Goal: Navigation & Orientation: Find specific page/section

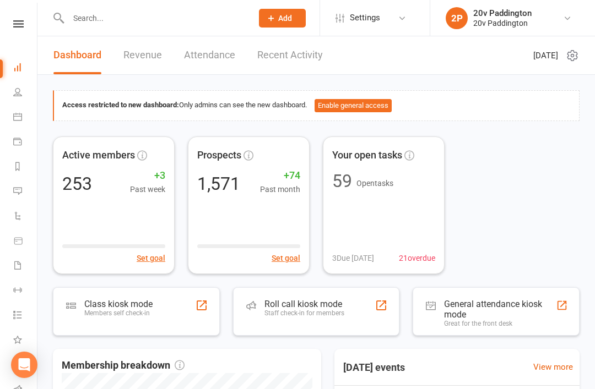
click at [21, 200] on link "Messages 6" at bounding box center [25, 192] width 25 height 25
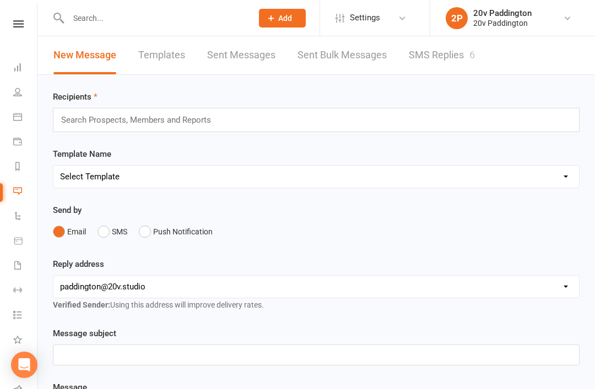
click at [462, 55] on link "SMS Replies 6" at bounding box center [441, 55] width 66 height 38
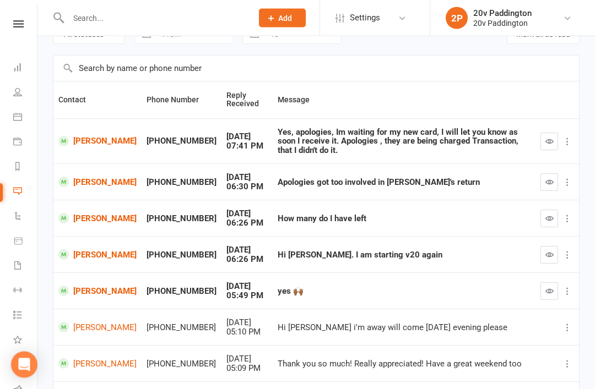
scroll to position [70, 0]
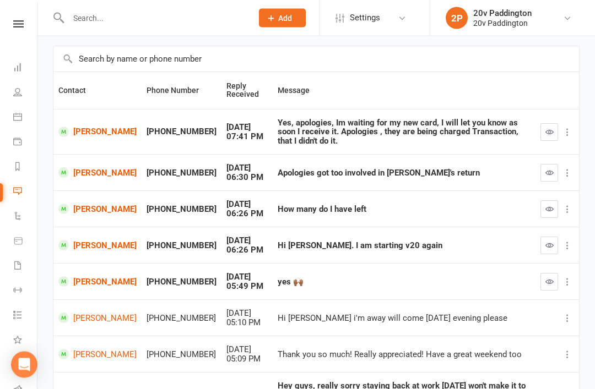
click at [88, 241] on link "Heidi Verlaan" at bounding box center [97, 246] width 78 height 10
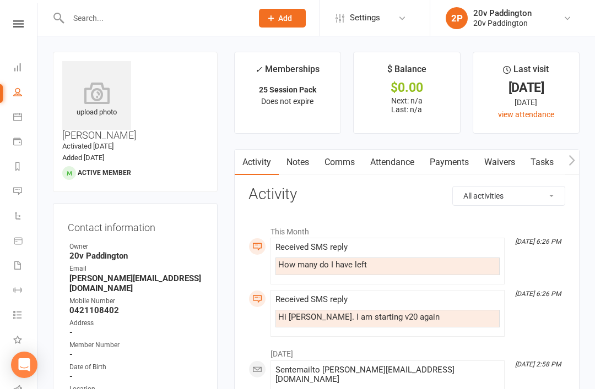
click at [9, 181] on li "Messages 6" at bounding box center [18, 192] width 37 height 25
click at [8, 189] on li "Messages 6" at bounding box center [18, 192] width 37 height 25
click at [18, 185] on link "Messages 6" at bounding box center [25, 192] width 25 height 25
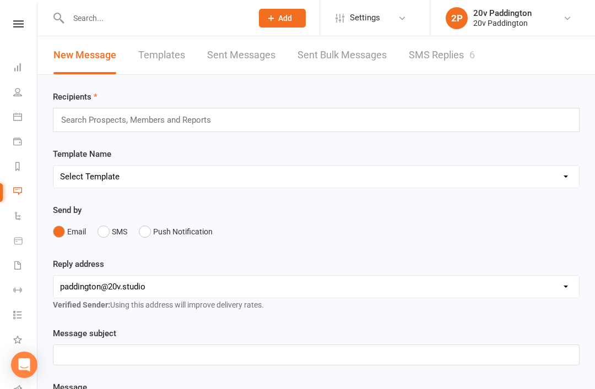
click at [475, 73] on link "SMS Replies 6" at bounding box center [441, 55] width 66 height 38
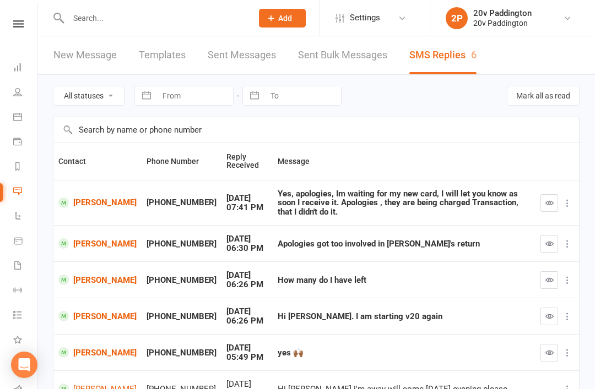
click at [69, 216] on td "[PERSON_NAME]" at bounding box center [97, 203] width 88 height 46
click at [69, 206] on link "[PERSON_NAME]" at bounding box center [97, 203] width 78 height 10
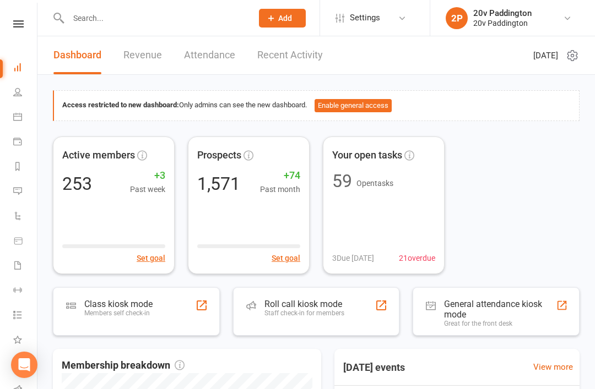
click at [15, 119] on icon at bounding box center [17, 116] width 9 height 9
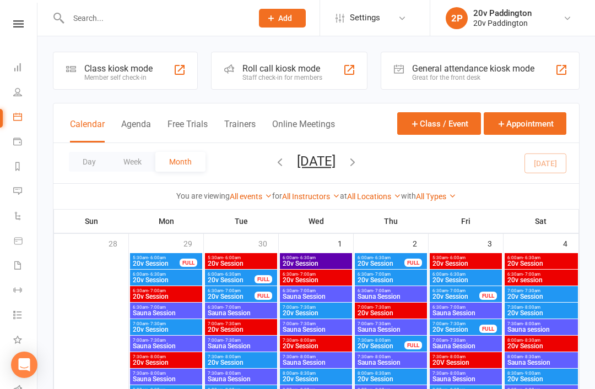
click at [144, 121] on button "Agenda" at bounding box center [136, 131] width 30 height 24
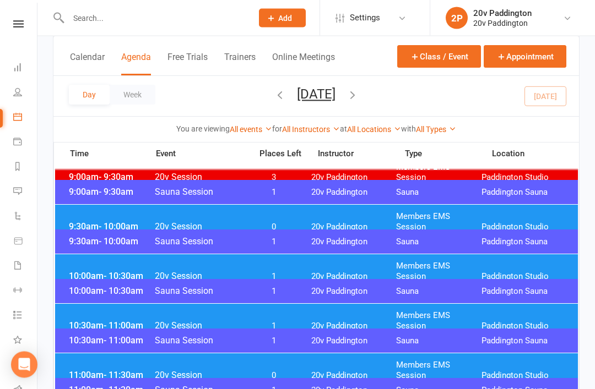
click at [444, 217] on span "Members EMS Session" at bounding box center [438, 222] width 85 height 21
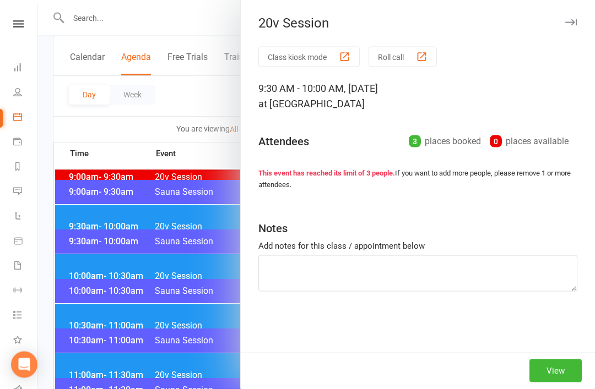
scroll to position [306, 0]
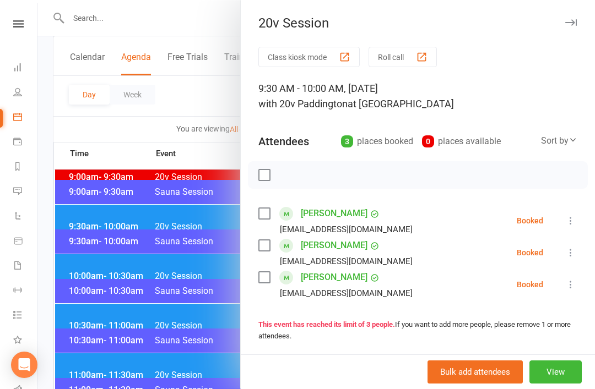
click at [181, 359] on div at bounding box center [315, 194] width 557 height 389
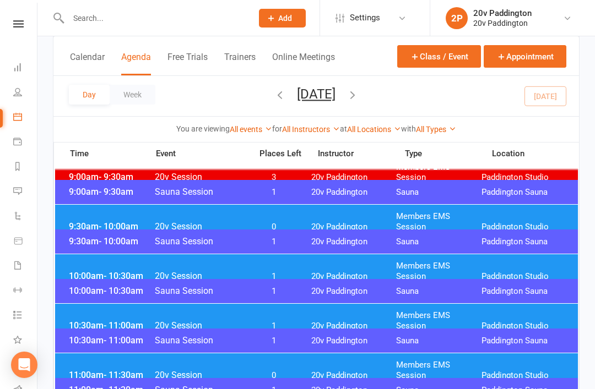
click at [284, 260] on div "10:00am - 10:30am 20v Session 1 20v Paddington Members EMS Session [GEOGRAPHIC_…" at bounding box center [316, 271] width 522 height 34
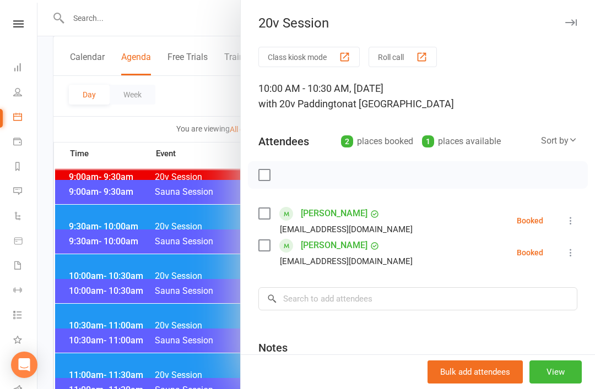
click at [175, 377] on div at bounding box center [315, 194] width 557 height 389
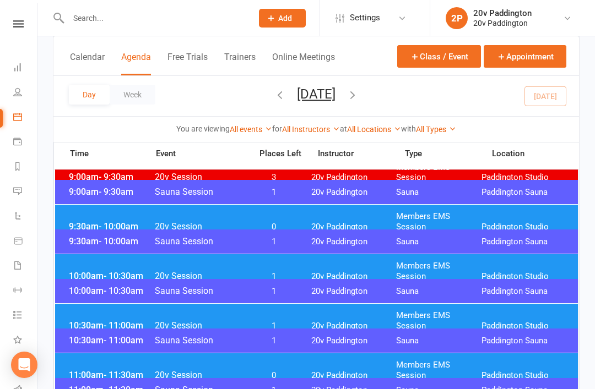
click at [295, 310] on div "10:30am - 11:00am 20v Session 1 20v Paddington Members EMS Session [GEOGRAPHIC_…" at bounding box center [316, 321] width 522 height 34
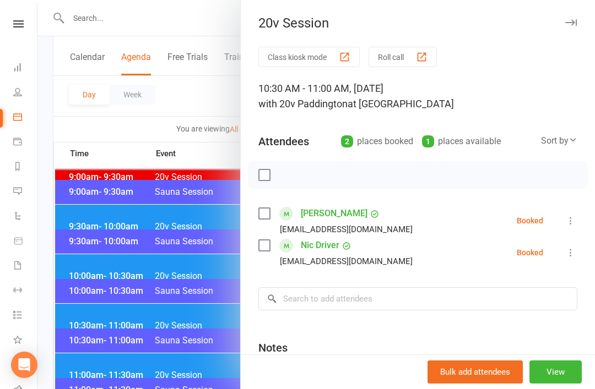
click at [88, 311] on div at bounding box center [315, 194] width 557 height 389
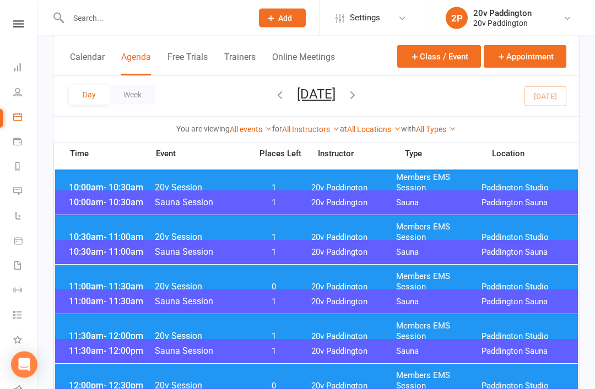
scroll to position [396, 0]
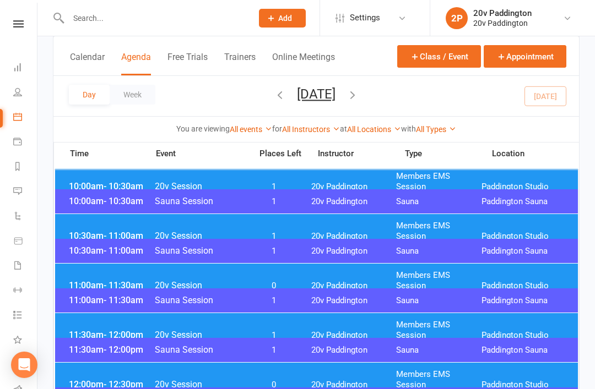
click at [85, 285] on div "11:00am - 11:30am 20v Session 0 20v Paddington Members EMS Session [GEOGRAPHIC_…" at bounding box center [316, 281] width 522 height 34
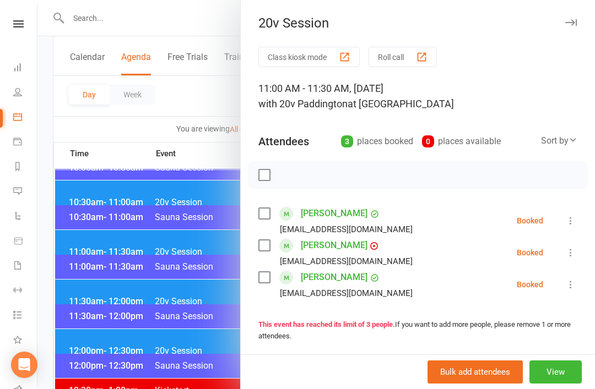
scroll to position [431, 0]
